Goal: Task Accomplishment & Management: Use online tool/utility

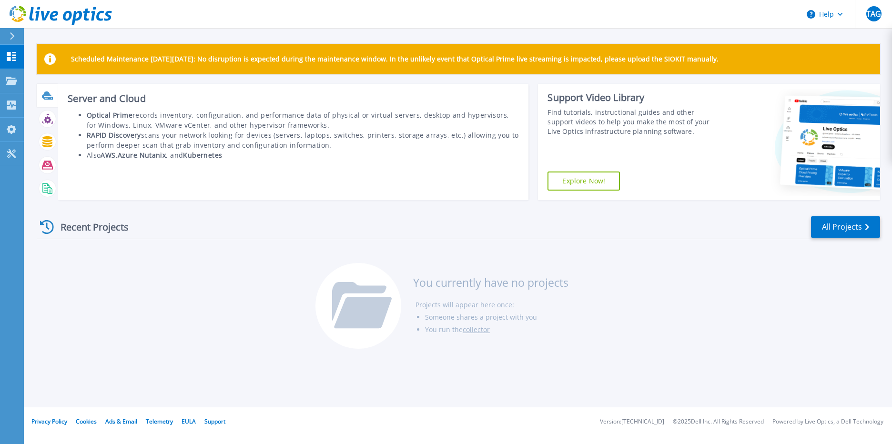
click at [43, 97] on icon at bounding box center [47, 94] width 10 height 7
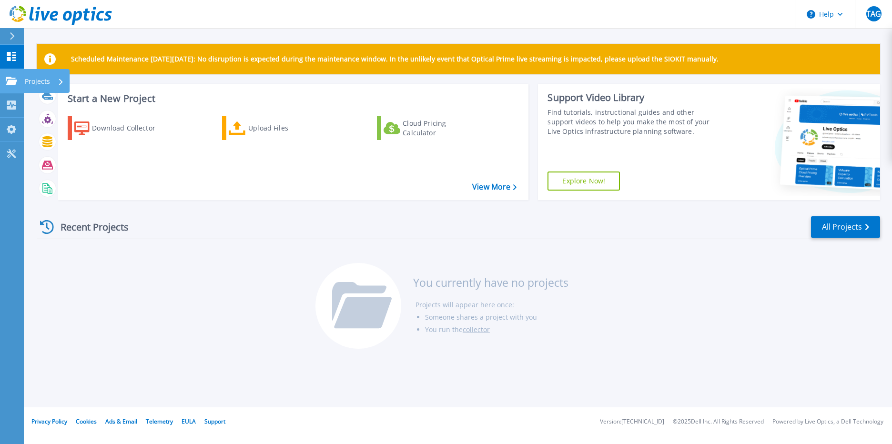
click at [5, 77] on link "Projects Projects" at bounding box center [12, 81] width 24 height 24
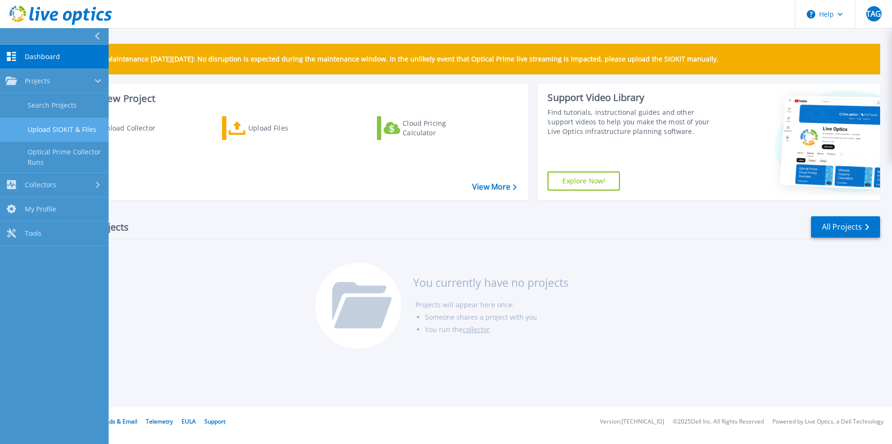
click at [54, 126] on link "Upload SIOKIT & Files" at bounding box center [54, 130] width 109 height 24
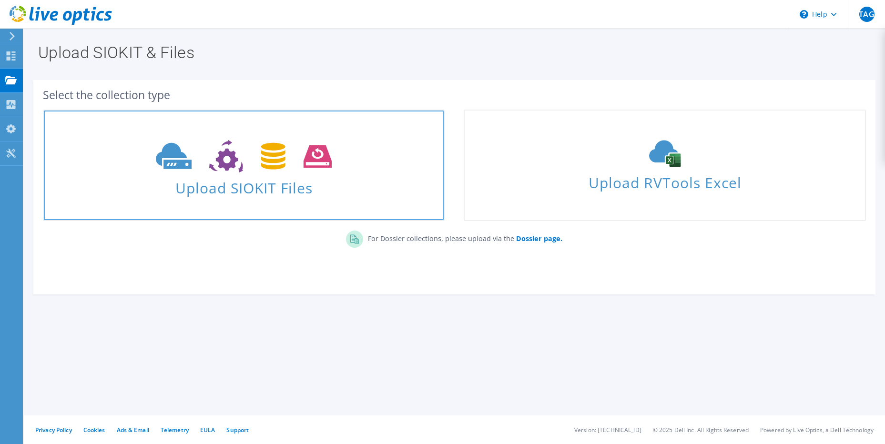
click at [244, 188] on span "Upload SIOKIT Files" at bounding box center [244, 185] width 400 height 20
